Goal: Check status

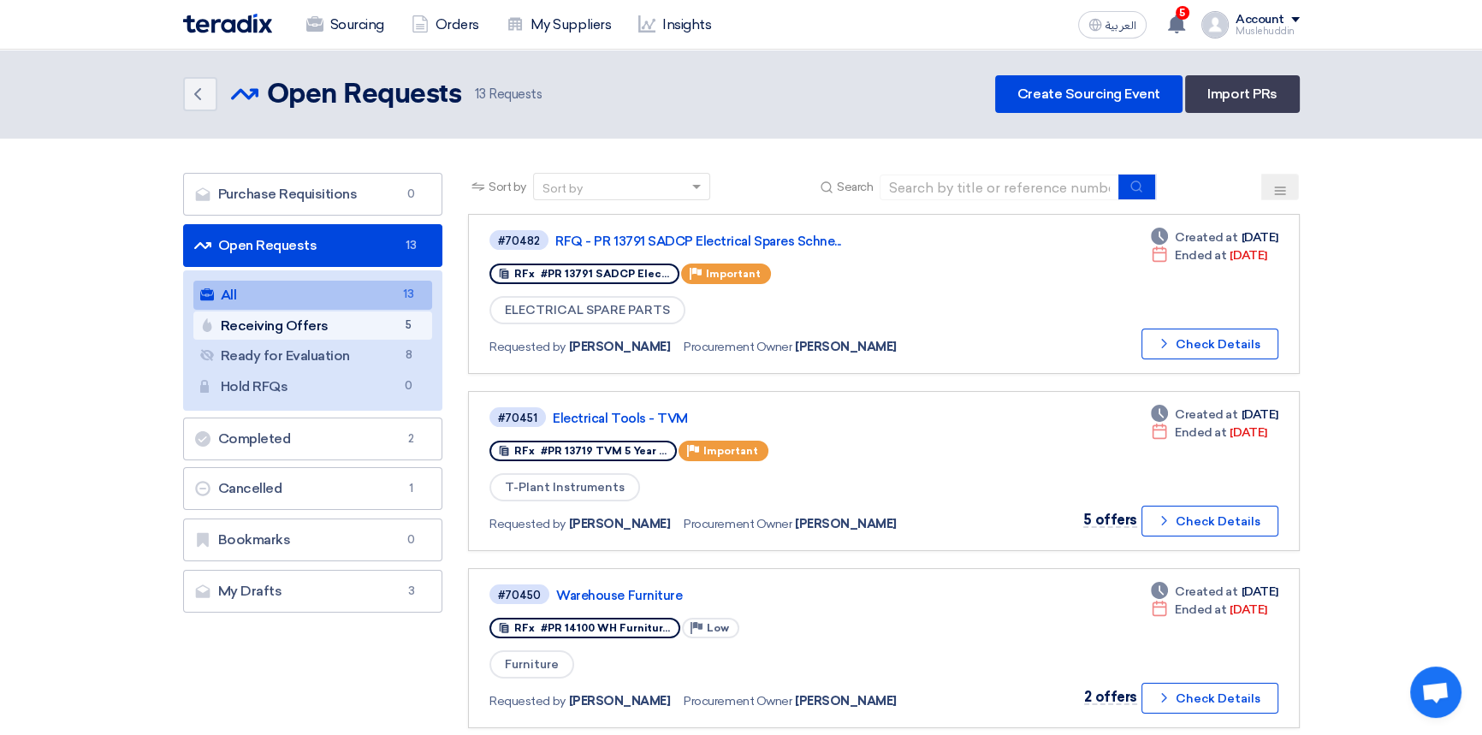
click at [306, 324] on link "Receiving Offers Receiving Offers 5" at bounding box center [313, 326] width 240 height 29
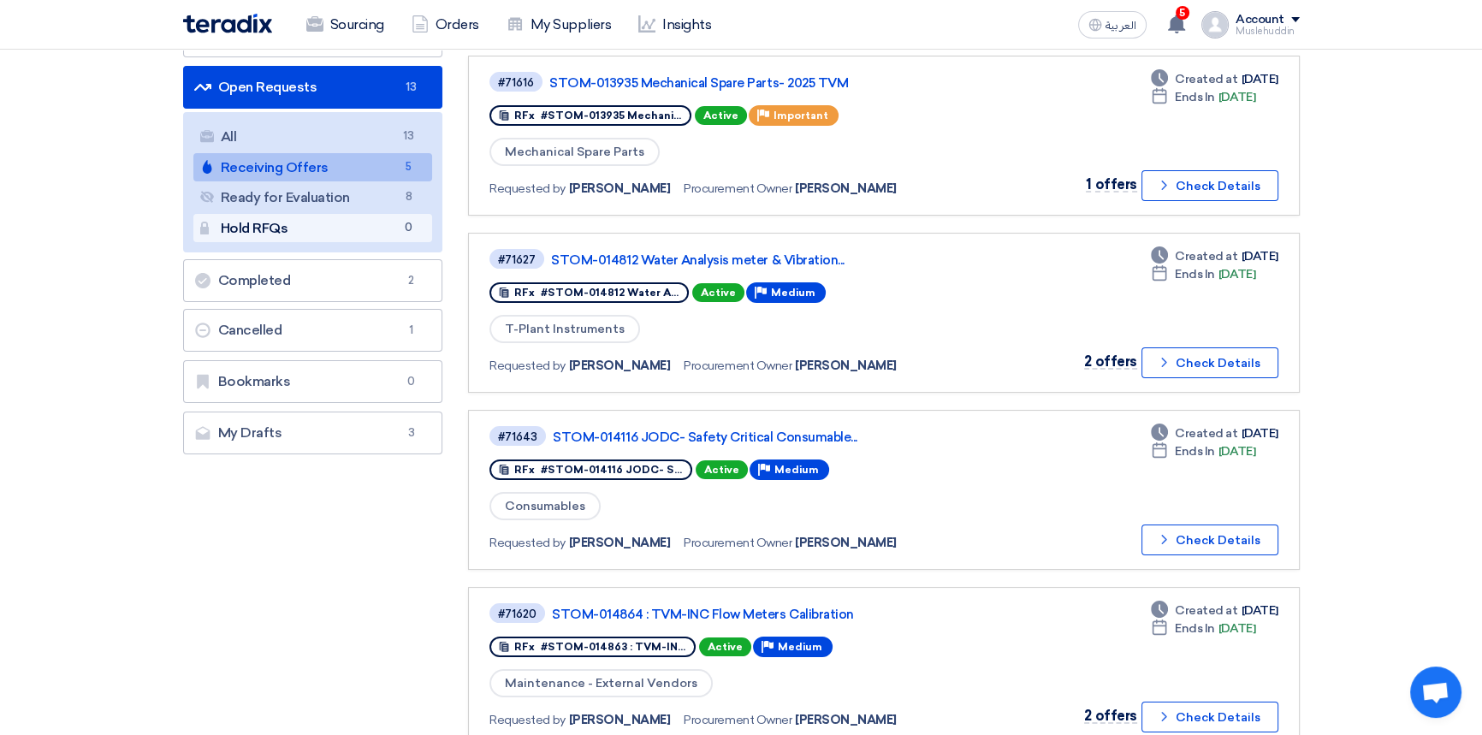
scroll to position [157, 0]
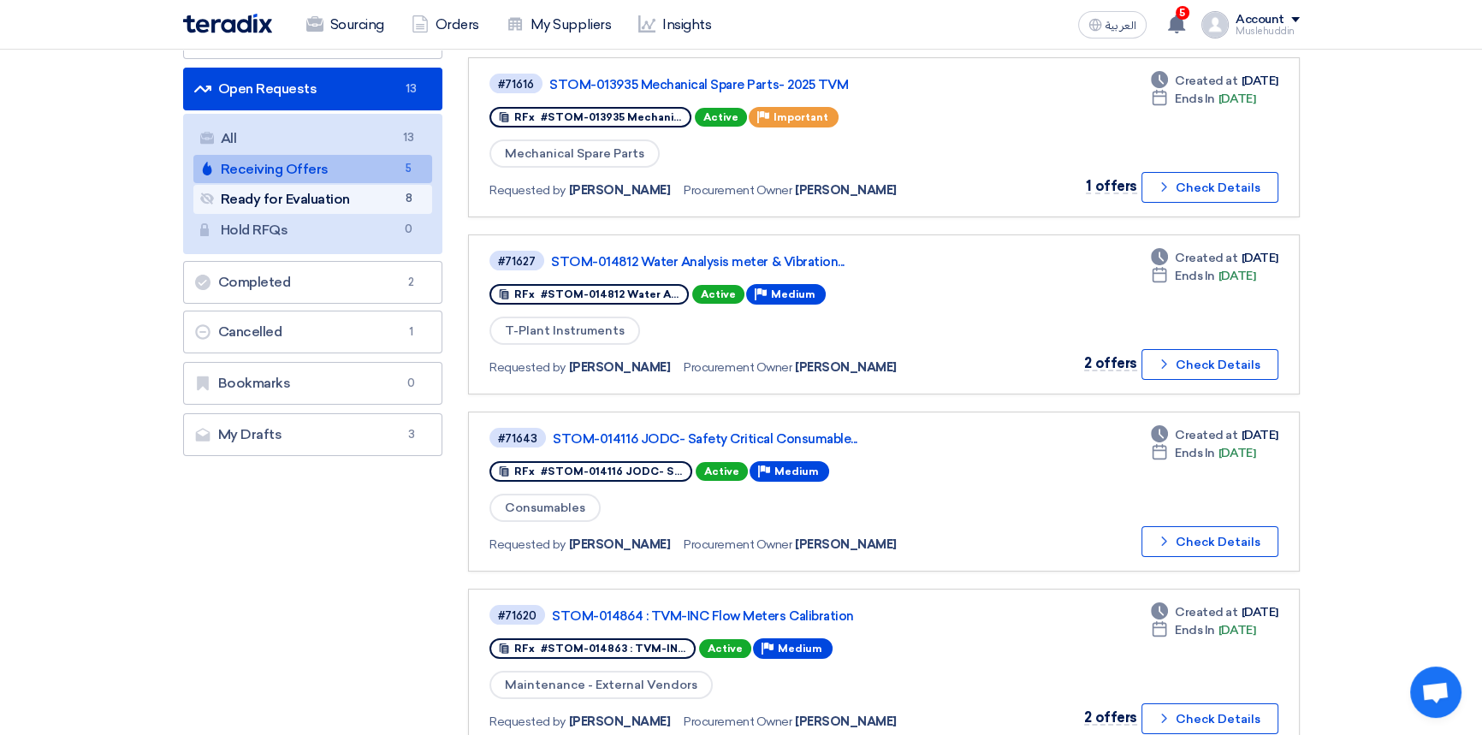
click at [276, 205] on link "Ready for Evaluation Ready for Evaluation 8" at bounding box center [313, 199] width 240 height 29
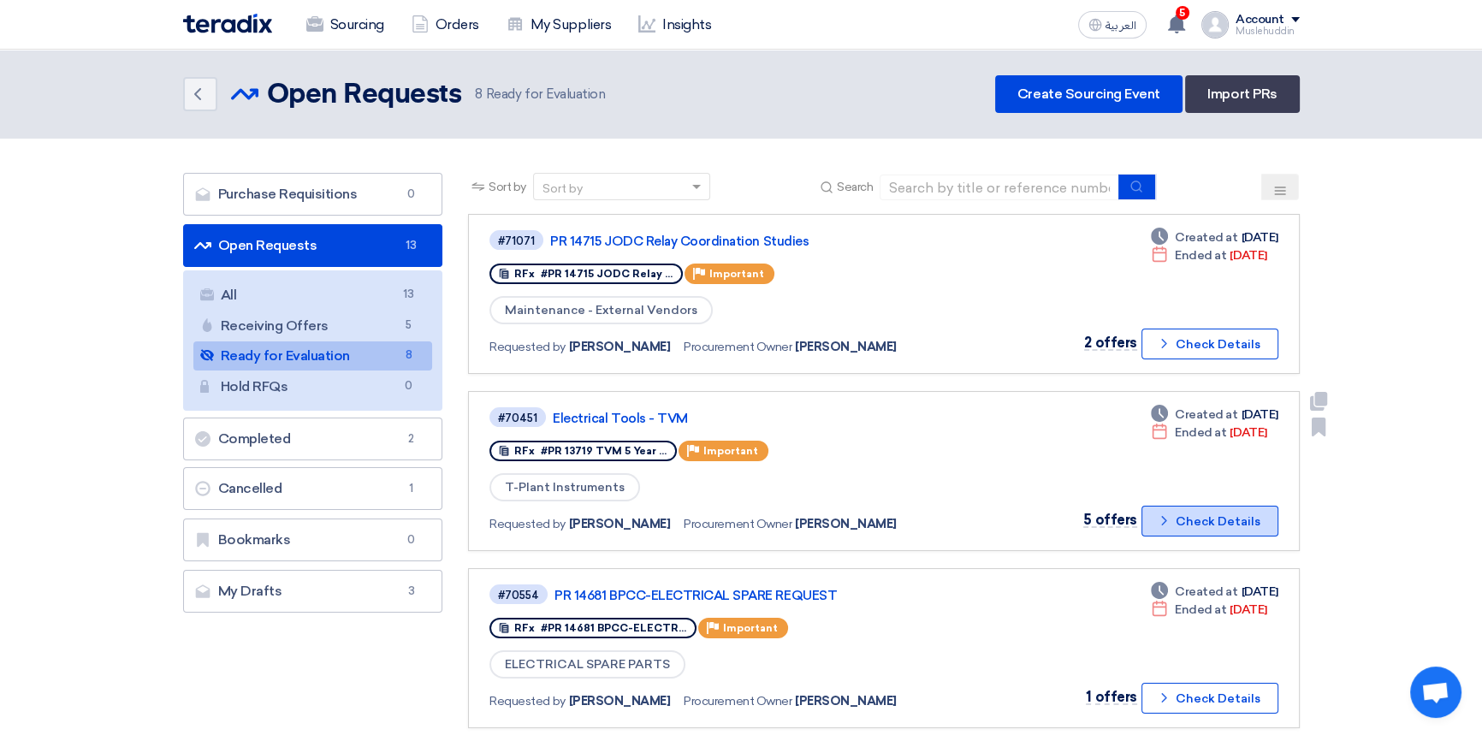
click at [1194, 518] on button "Check details Check Details" at bounding box center [1210, 521] width 137 height 31
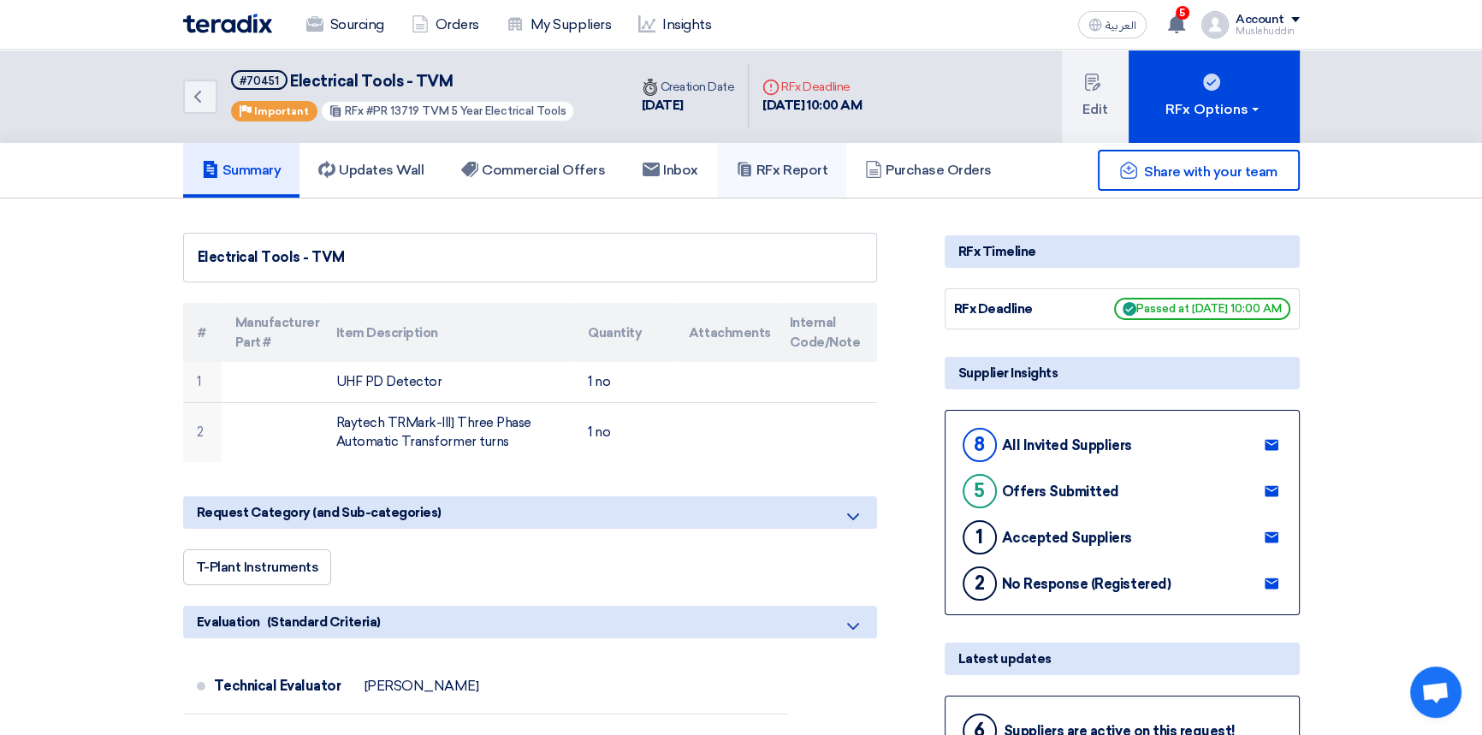
click at [795, 171] on h5 "RFx Report" at bounding box center [782, 170] width 92 height 17
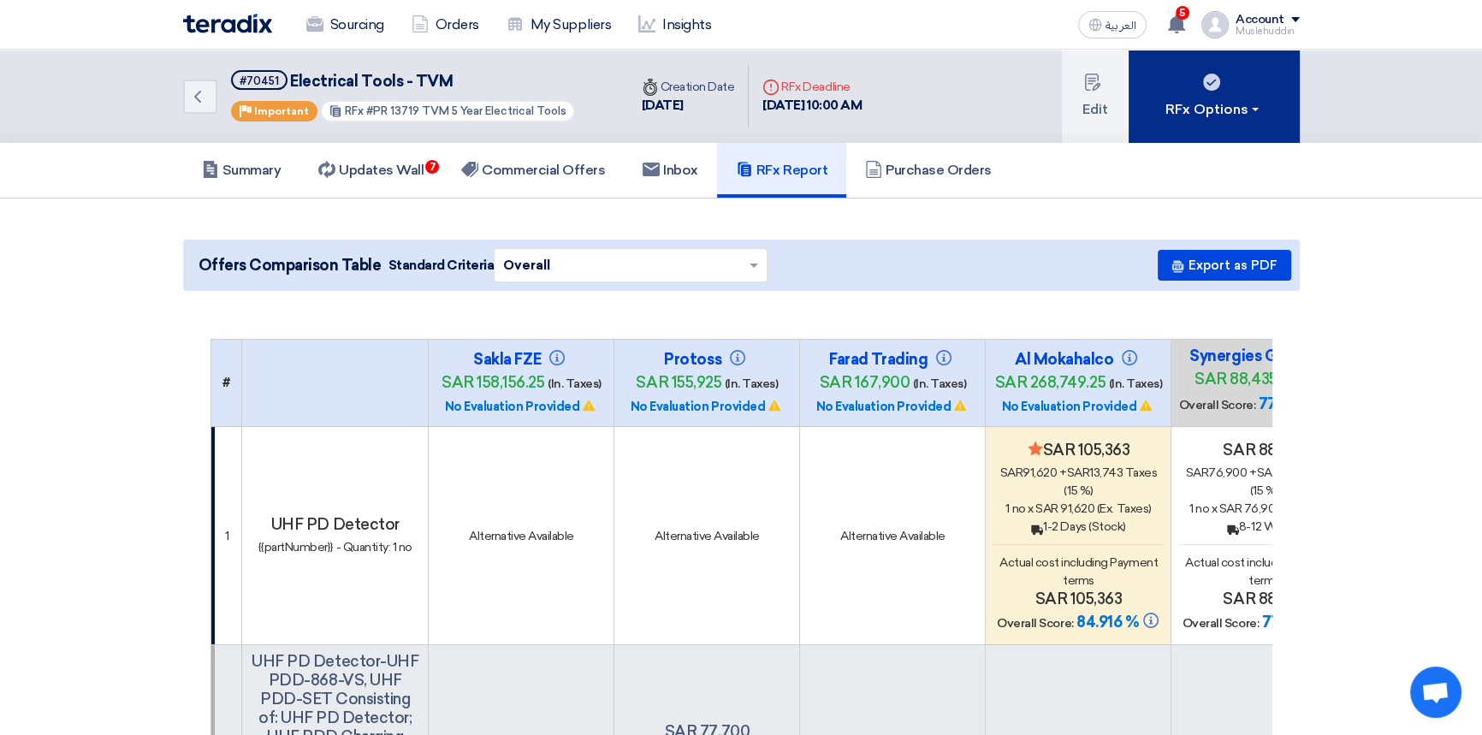
click at [1208, 123] on button "RFx Options" at bounding box center [1214, 96] width 171 height 93
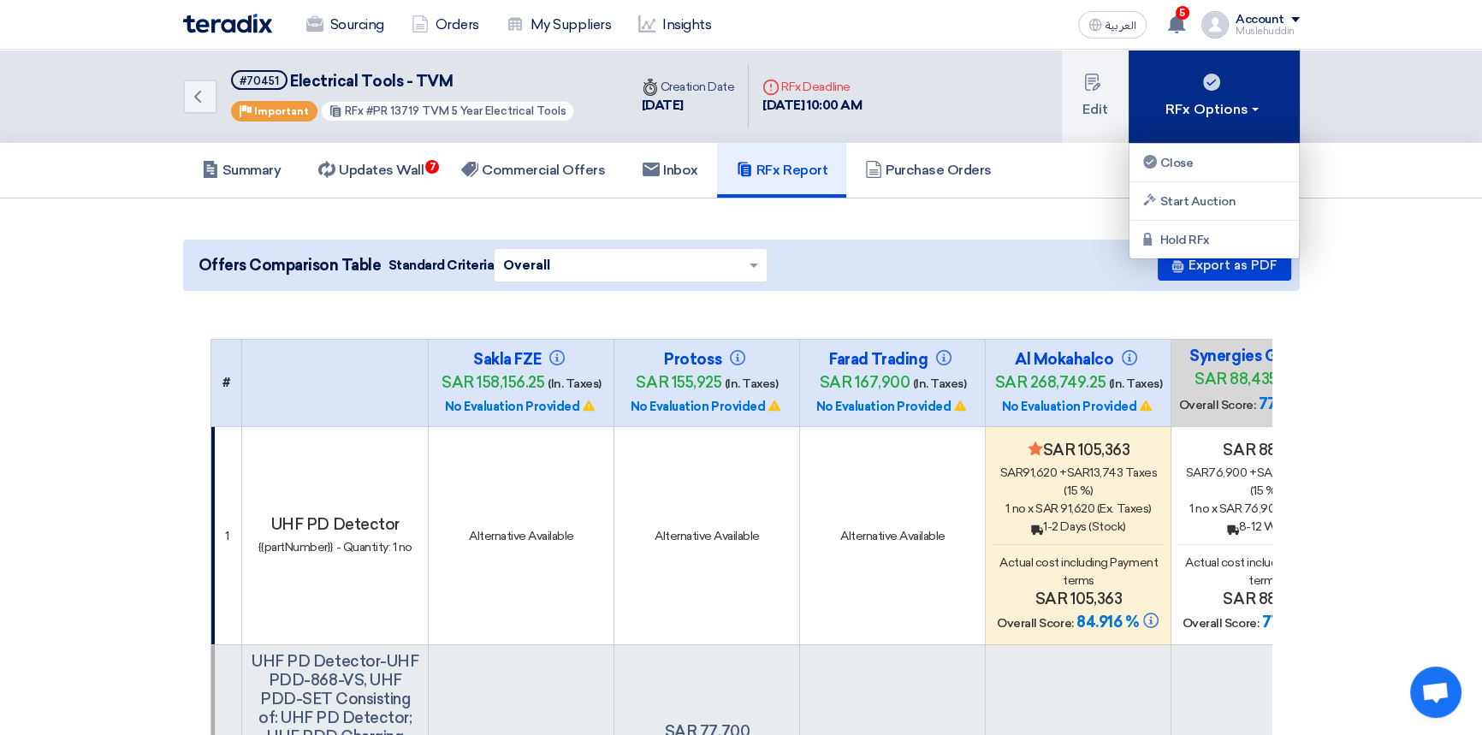
click at [1208, 123] on button "RFx Options" at bounding box center [1214, 96] width 171 height 93
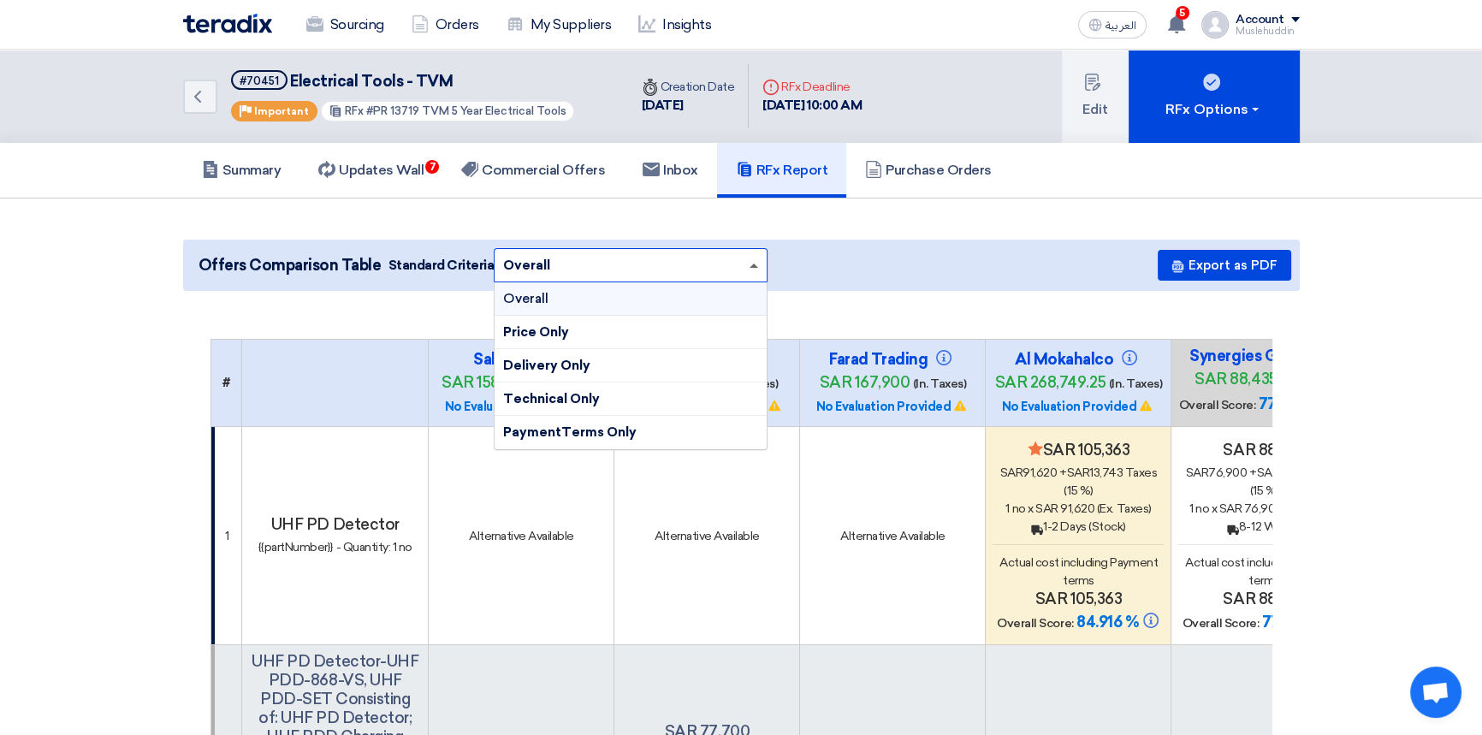
click at [748, 268] on span at bounding box center [756, 265] width 21 height 19
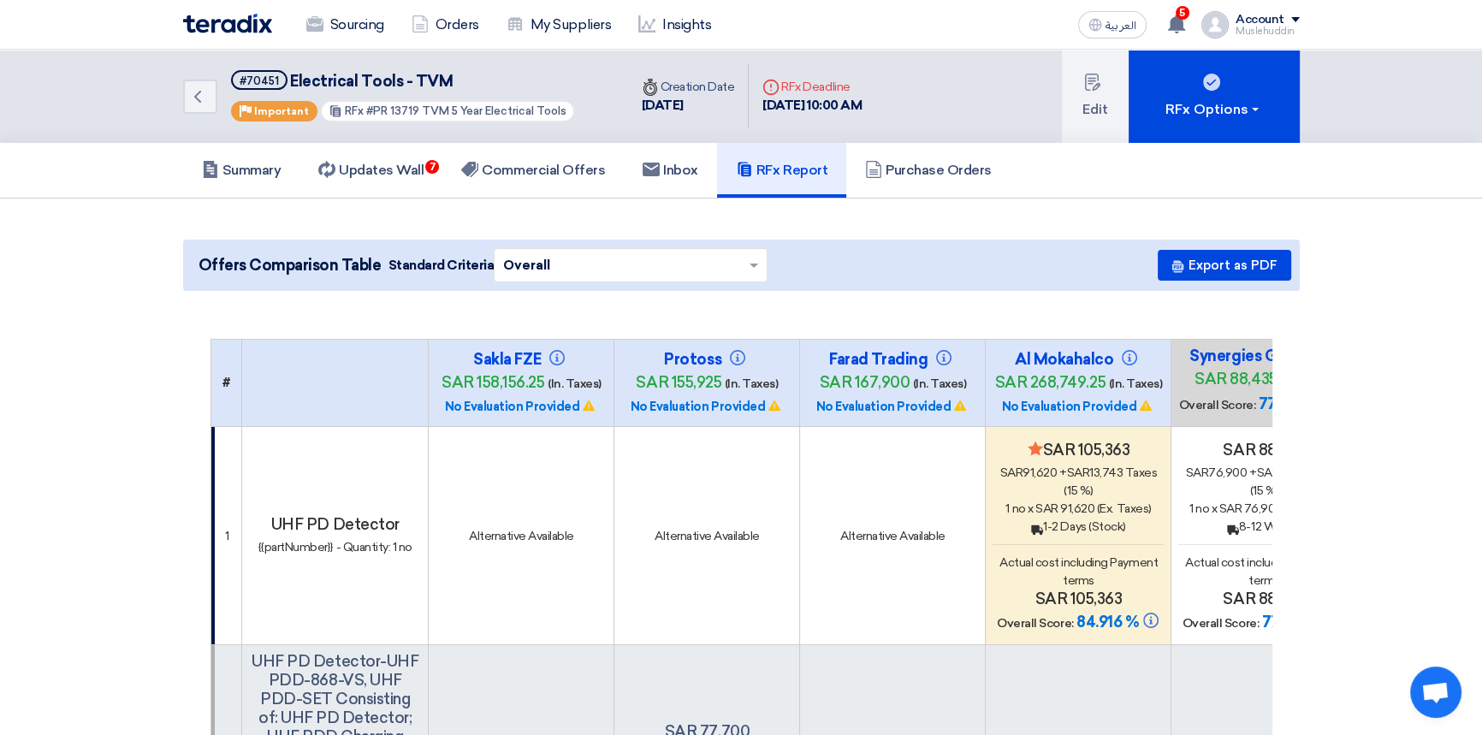
click at [935, 274] on div "Offers Comparison Table Standard Criteria × Overall × Export as PDF" at bounding box center [741, 265] width 1117 height 51
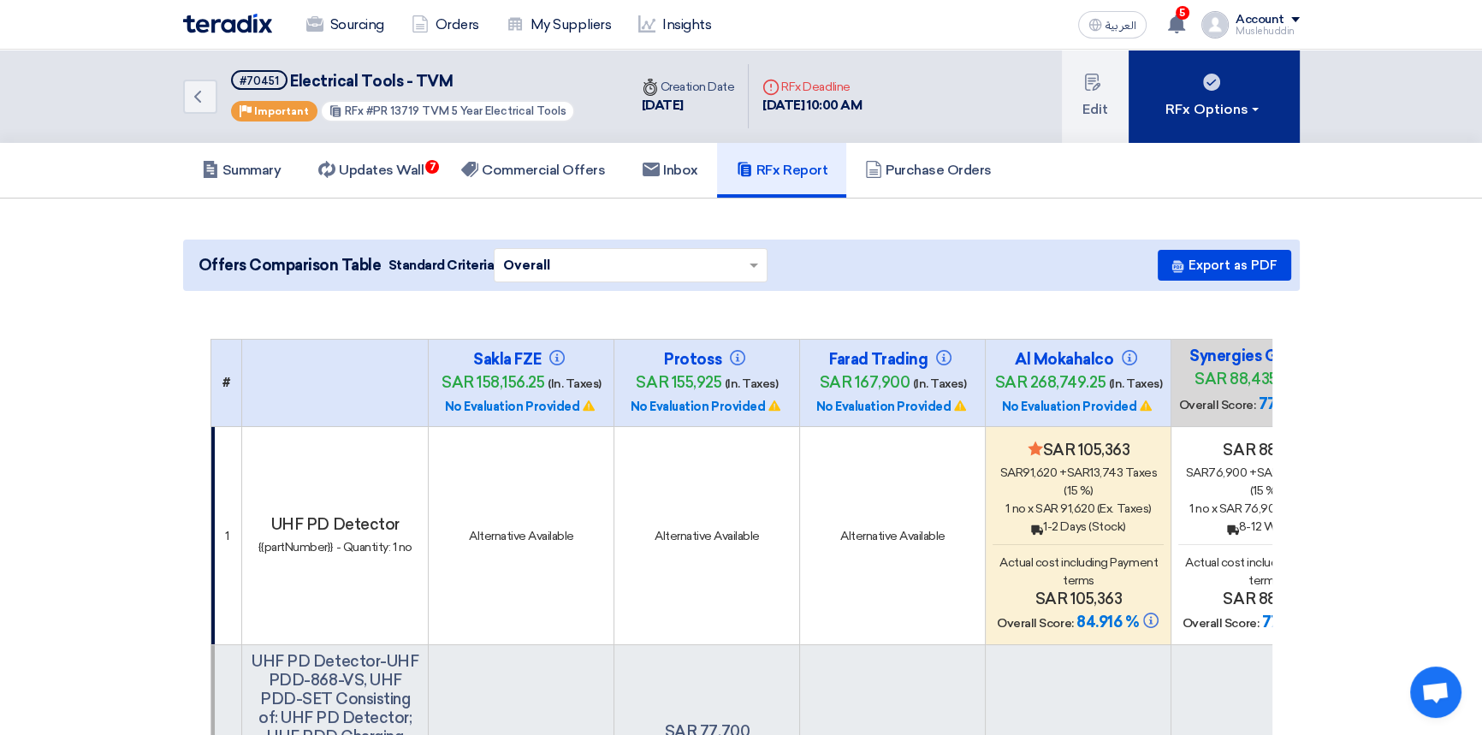
click at [1201, 117] on div "RFx Options" at bounding box center [1214, 109] width 97 height 21
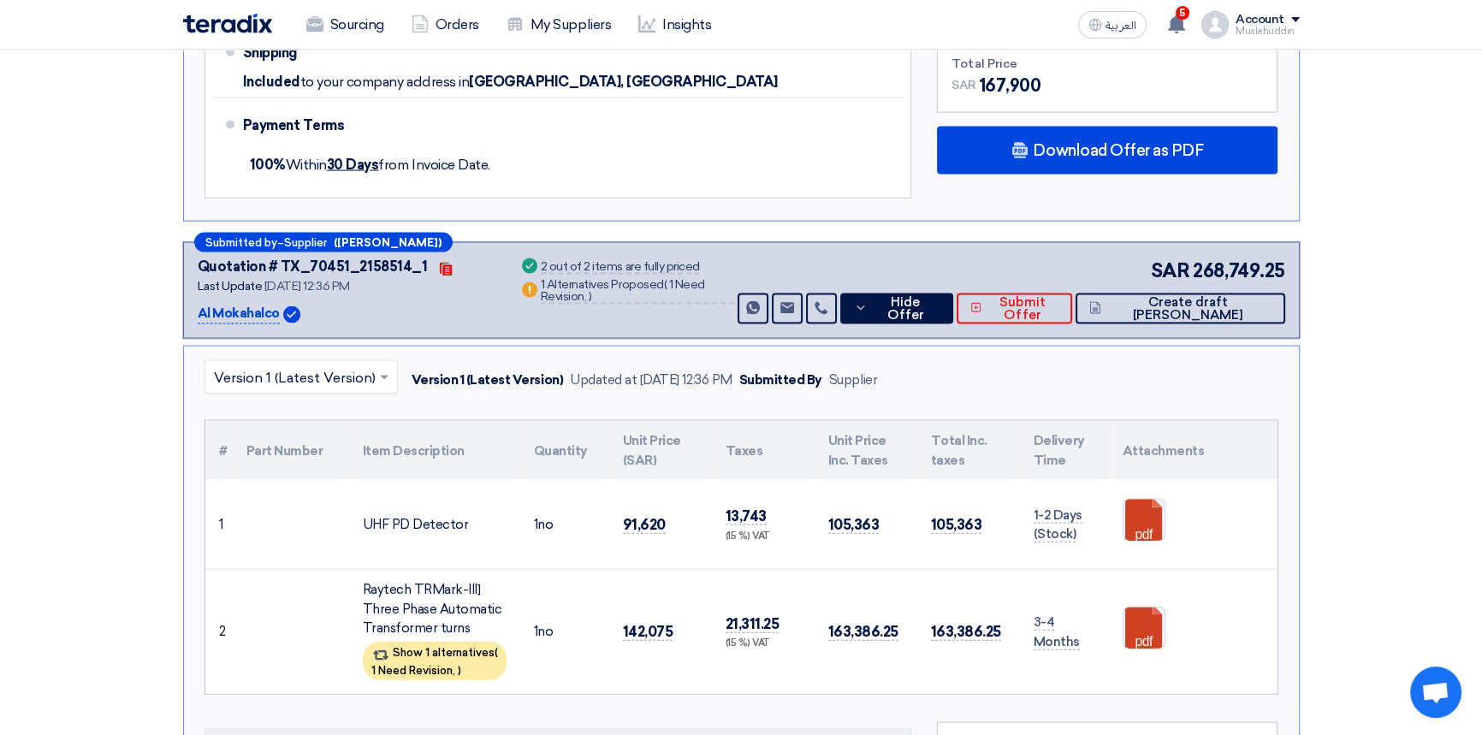
scroll to position [12592, 0]
